Goal: Transaction & Acquisition: Purchase product/service

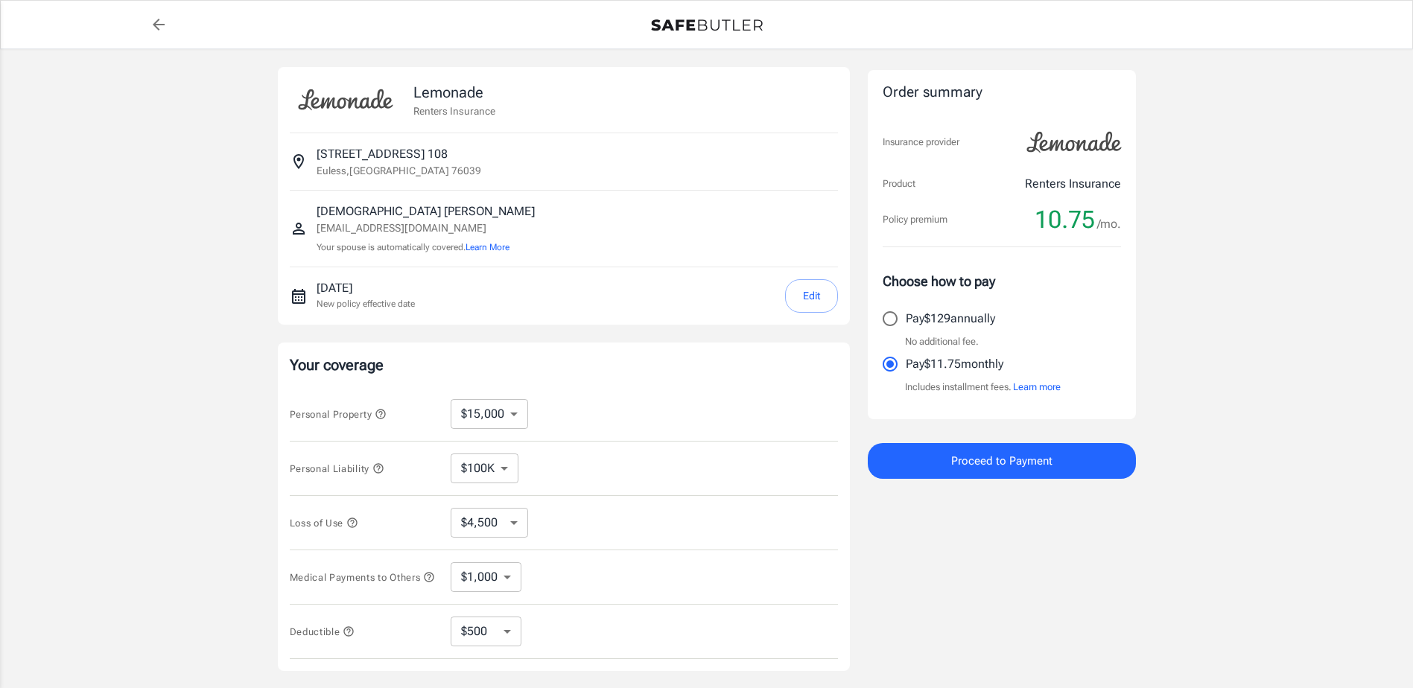
select select "15000"
select select "500"
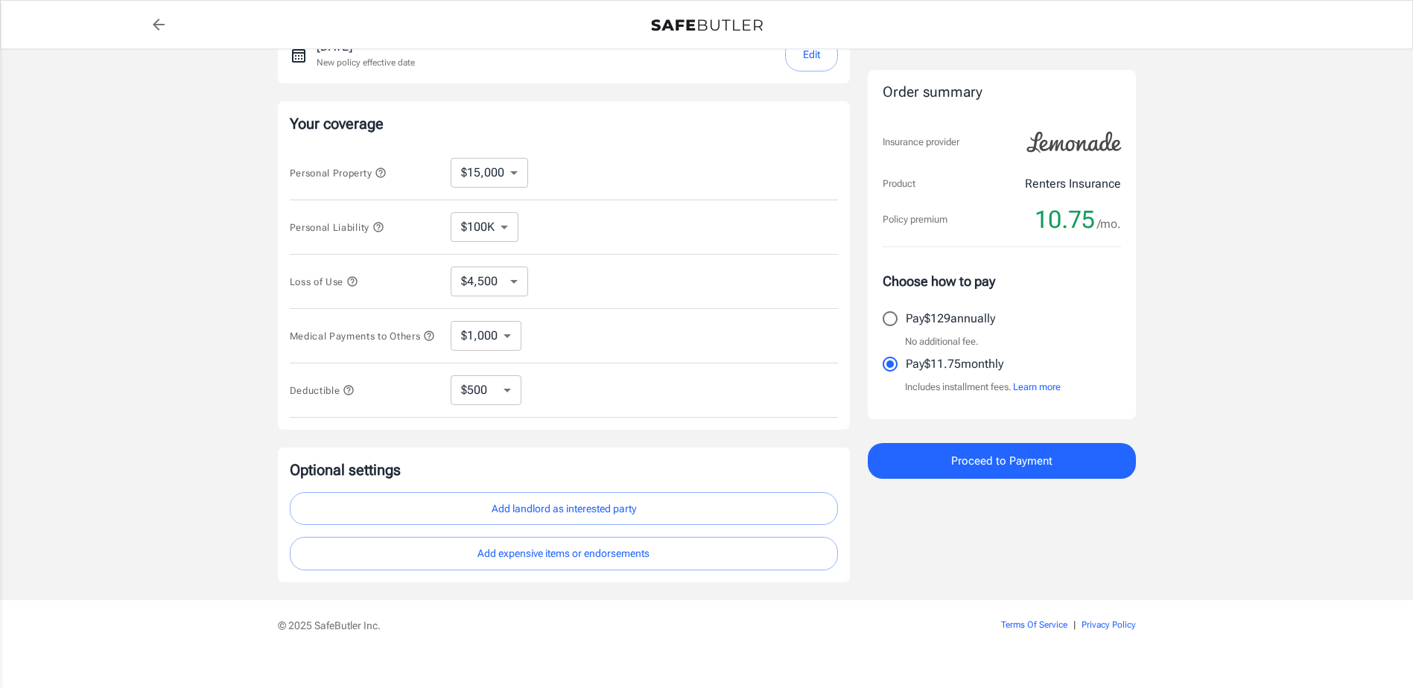
scroll to position [264, 0]
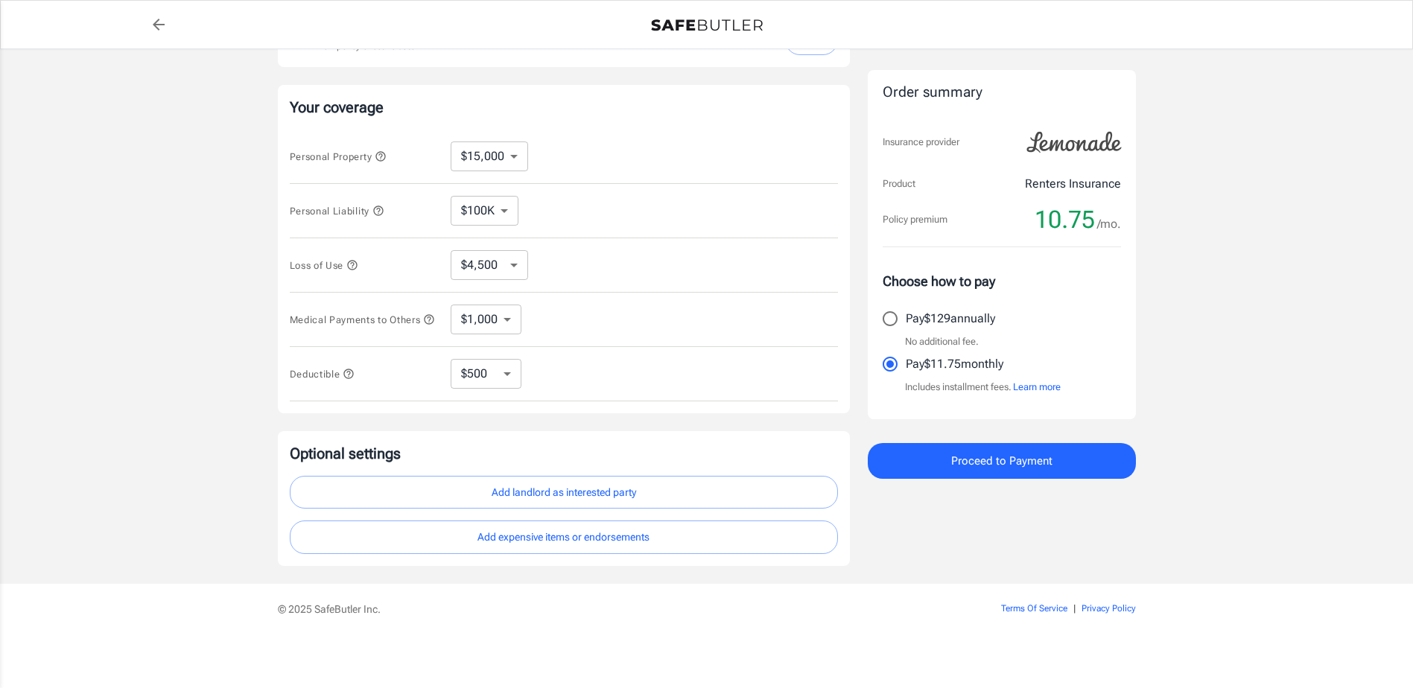
click at [1017, 460] on span "Proceed to Payment" at bounding box center [1001, 460] width 101 height 19
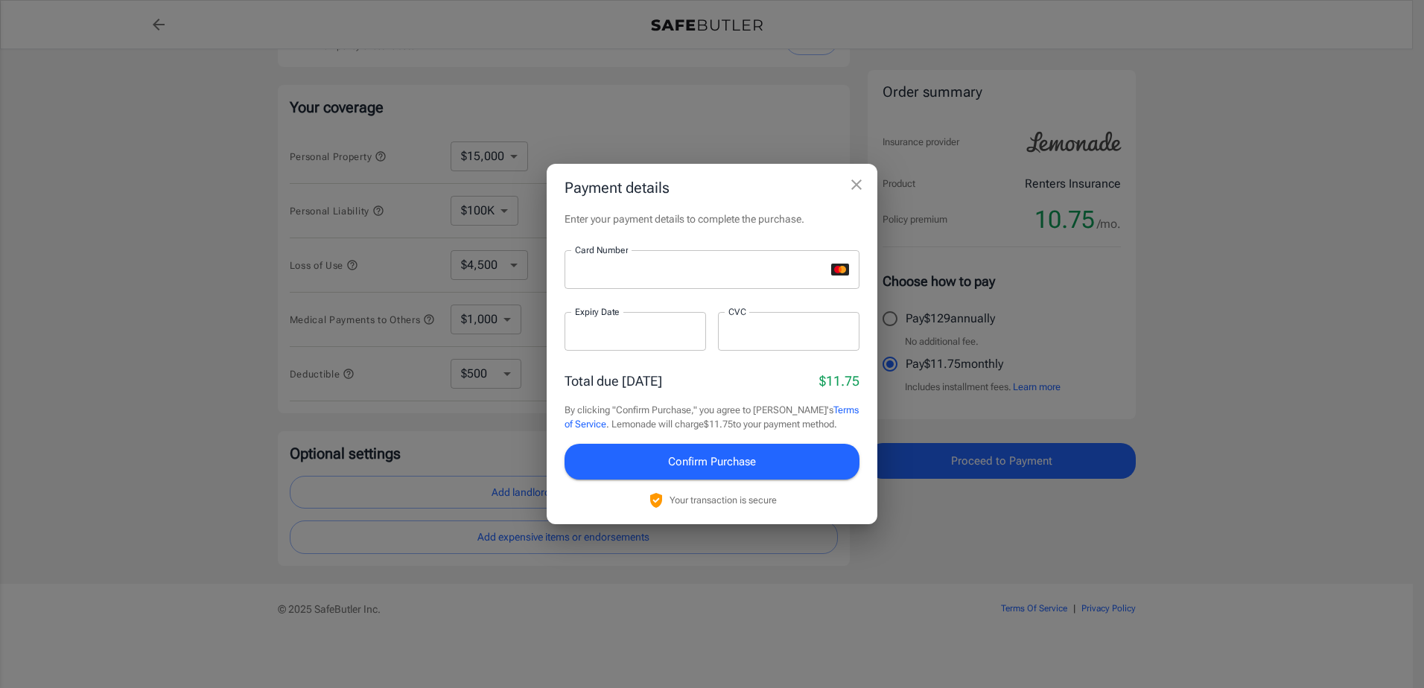
click at [750, 458] on span "Confirm Purchase" at bounding box center [712, 461] width 88 height 19
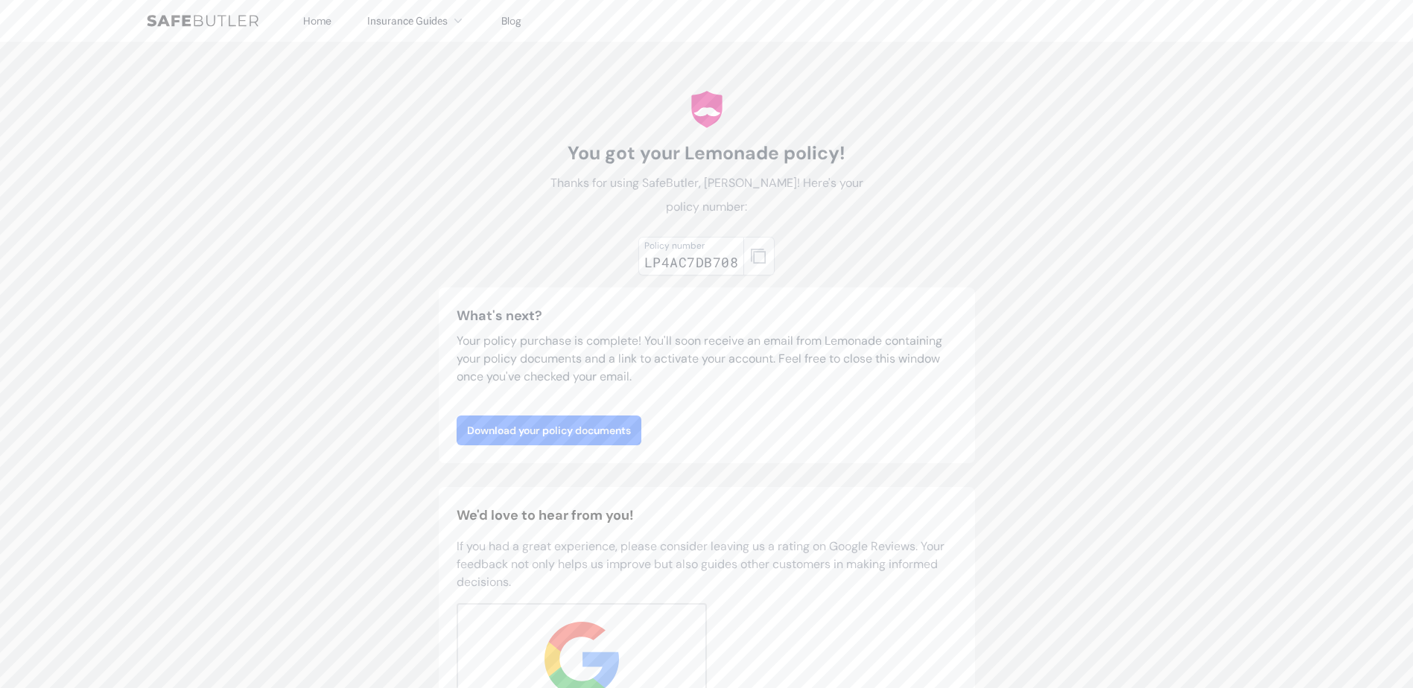
click at [588, 434] on link "Download your policy documents" at bounding box center [549, 431] width 185 height 30
